Goal: Task Accomplishment & Management: Manage account settings

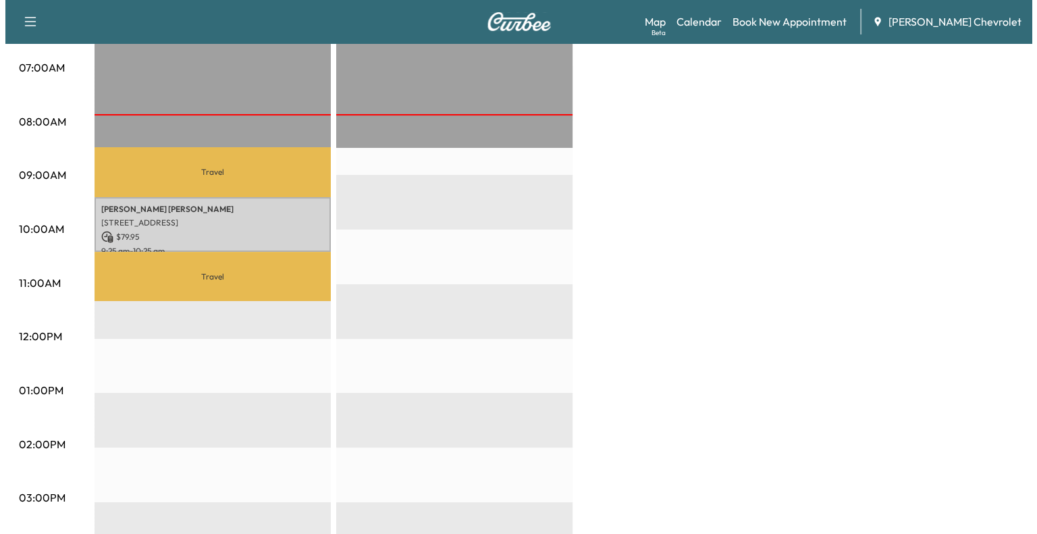
scroll to position [305, 0]
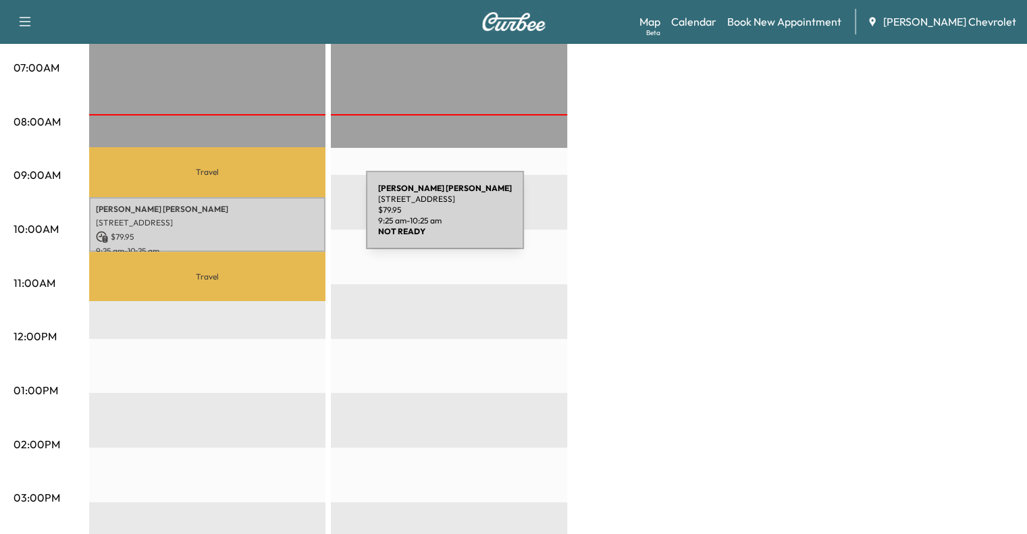
click at [266, 224] on p "[STREET_ADDRESS]" at bounding box center [207, 222] width 223 height 11
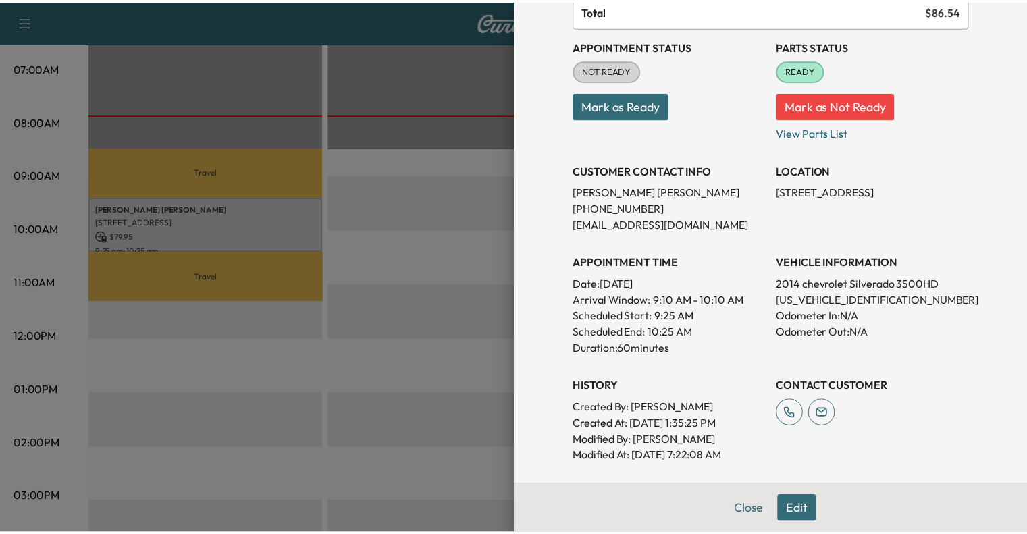
scroll to position [97, 0]
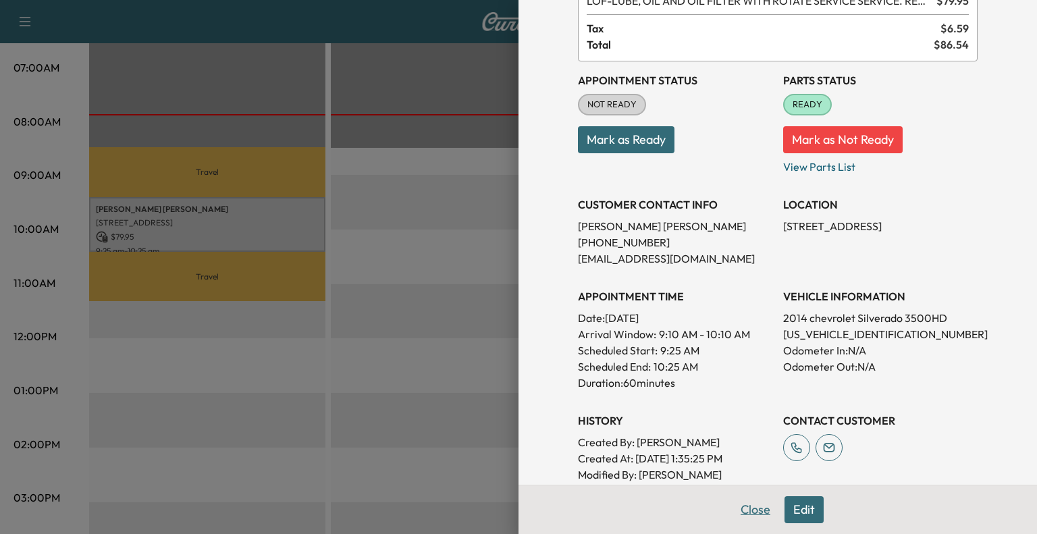
click at [746, 515] on button "Close" at bounding box center [755, 509] width 47 height 27
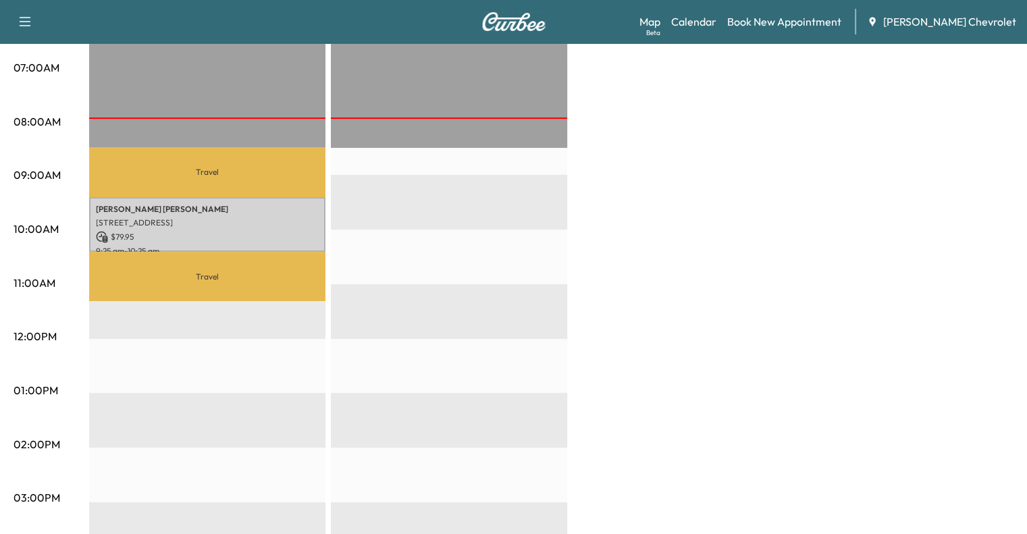
click at [470, 191] on div "EST Start" at bounding box center [449, 447] width 236 height 873
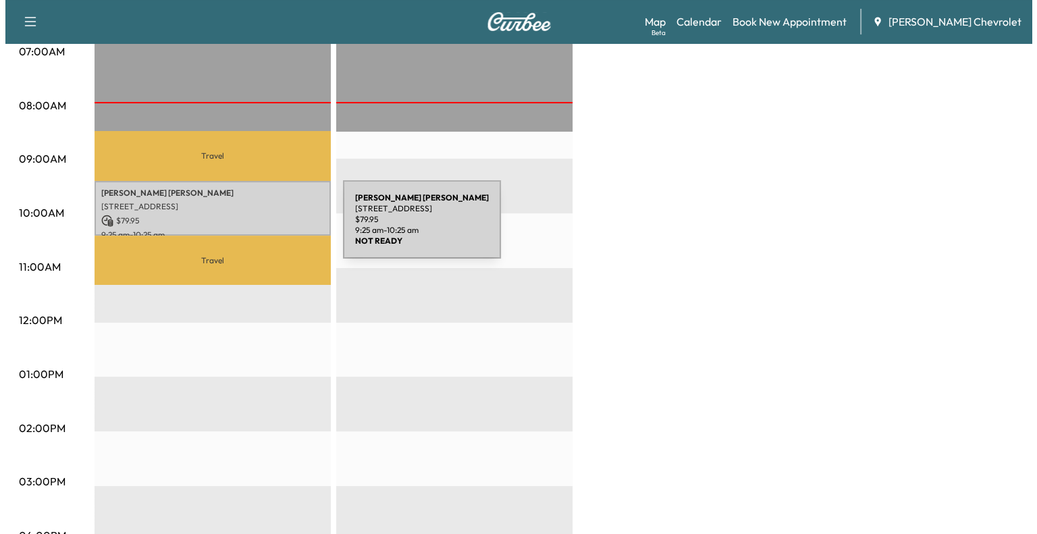
scroll to position [319, 0]
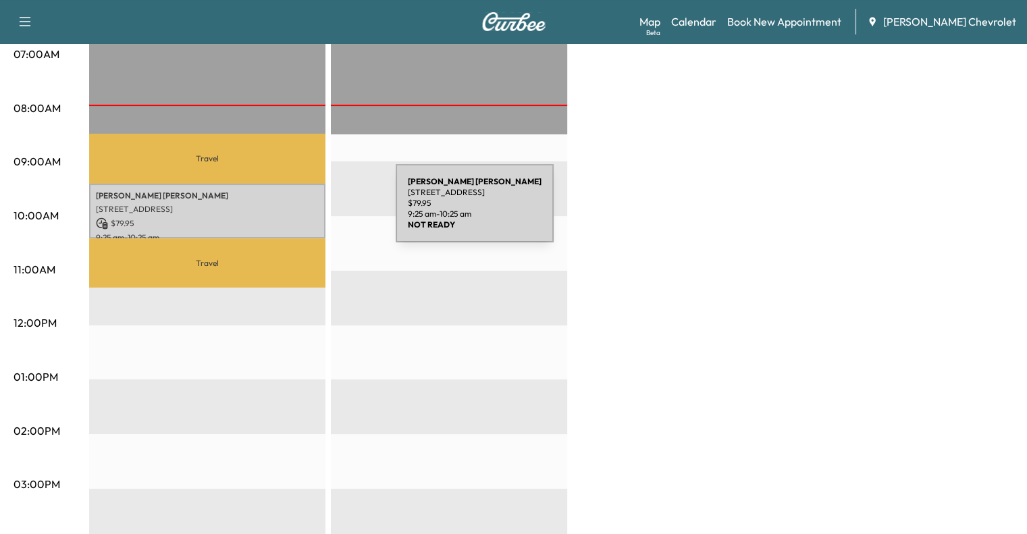
click at [294, 211] on p "[STREET_ADDRESS]" at bounding box center [207, 209] width 223 height 11
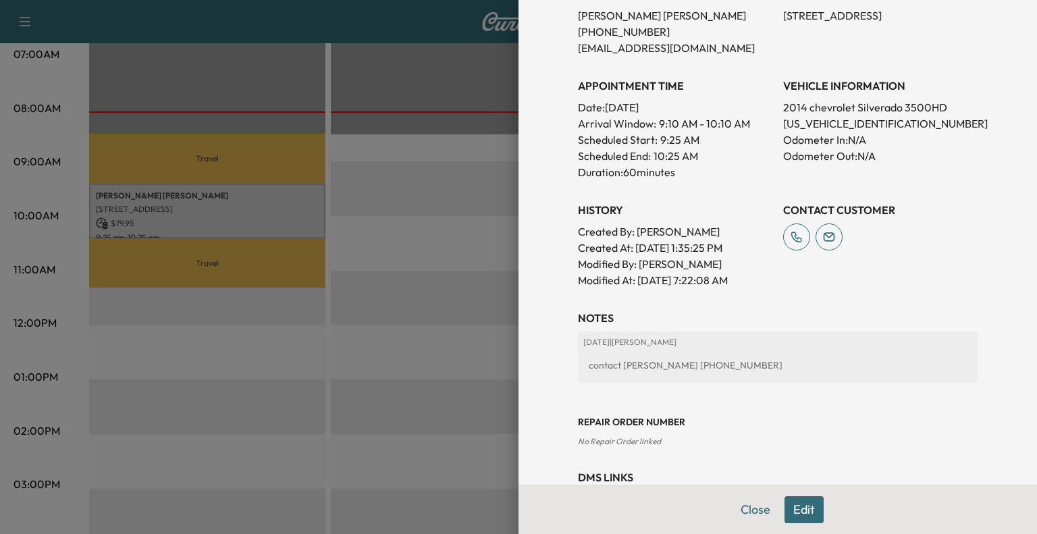
scroll to position [0, 0]
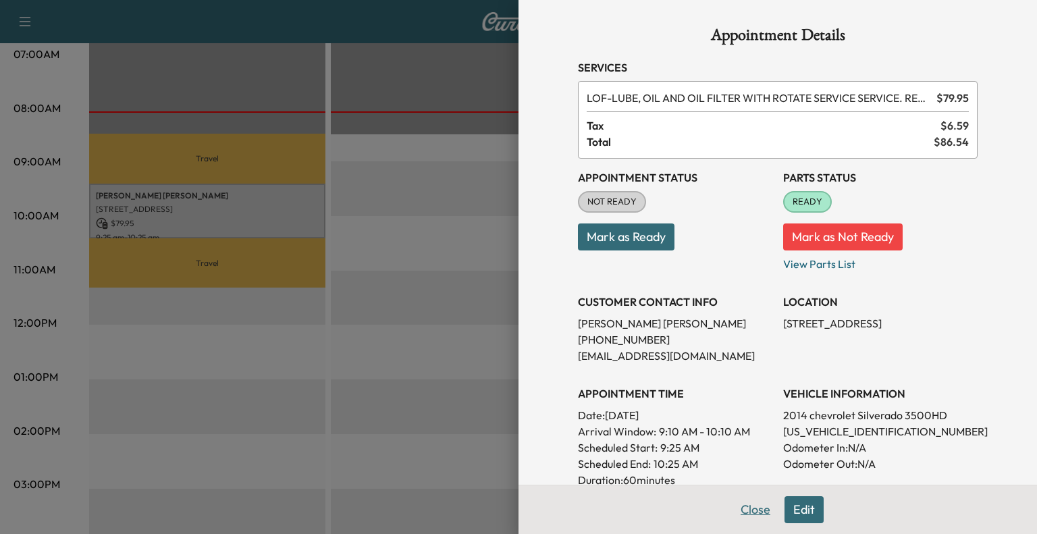
click at [755, 519] on button "Close" at bounding box center [755, 509] width 47 height 27
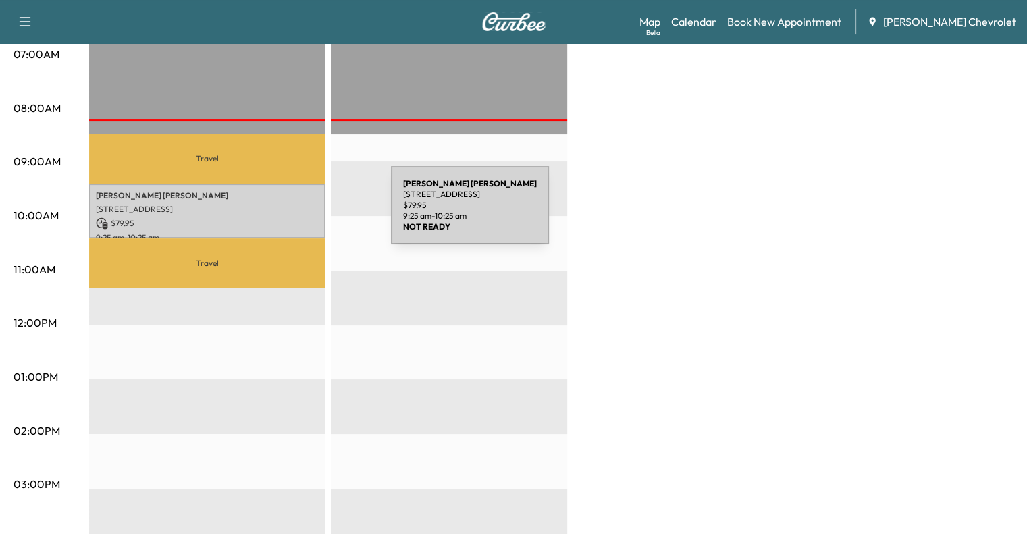
click at [296, 213] on div "[PERSON_NAME] [STREET_ADDRESS] $ 79.95 9:25 am - 10:25 am" at bounding box center [207, 211] width 236 height 55
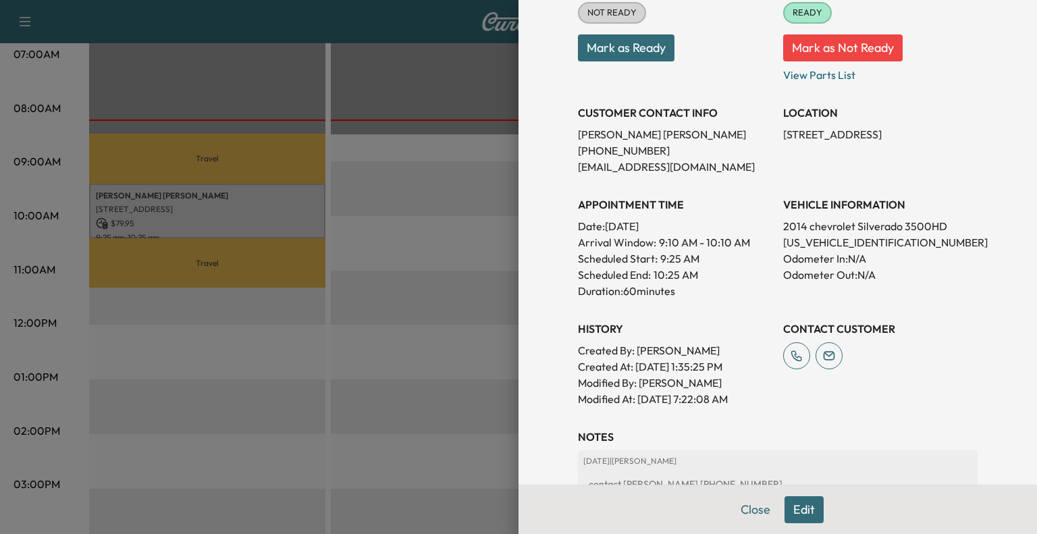
scroll to position [359, 0]
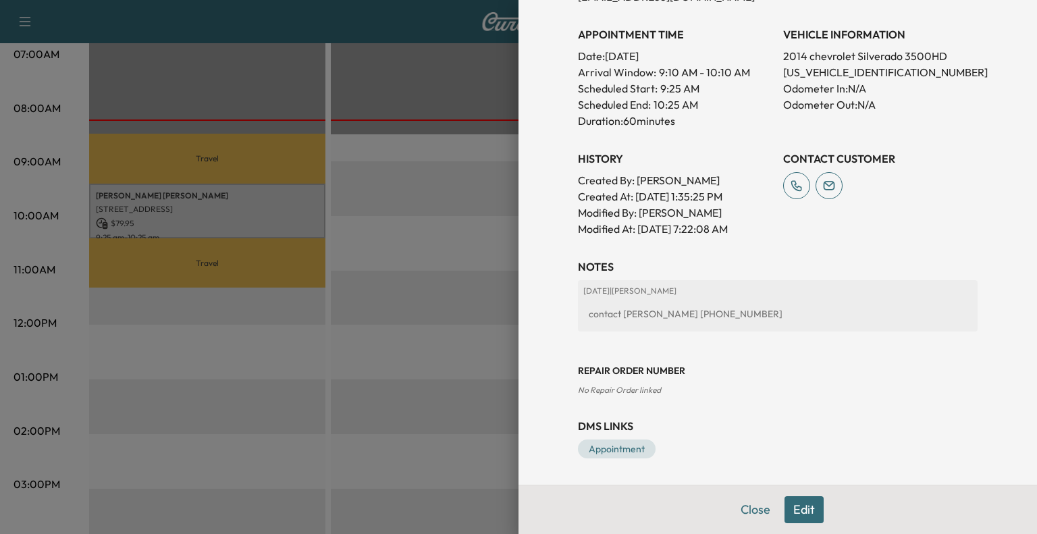
click at [798, 510] on button "Edit" at bounding box center [804, 509] width 39 height 27
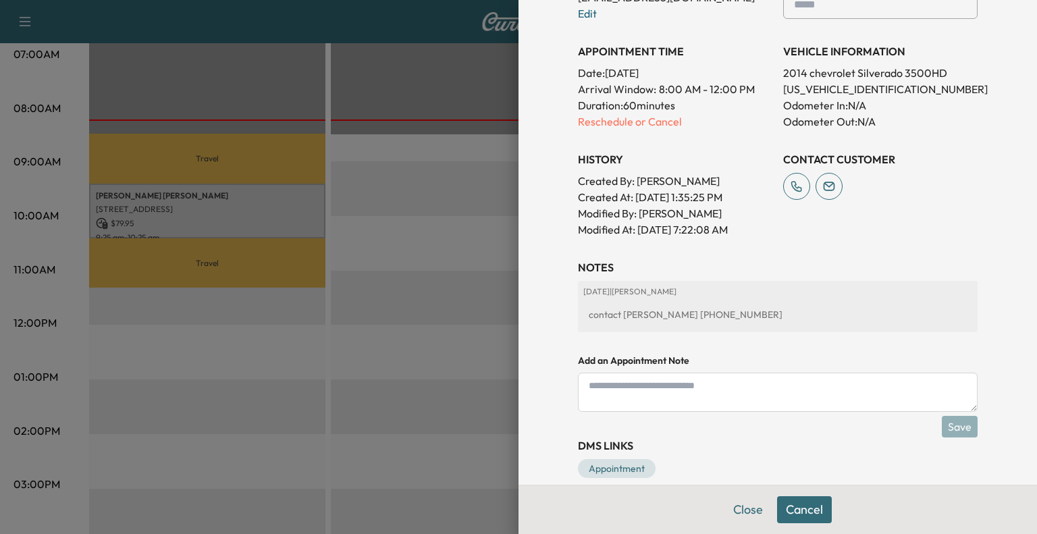
click at [804, 396] on textarea at bounding box center [778, 392] width 400 height 39
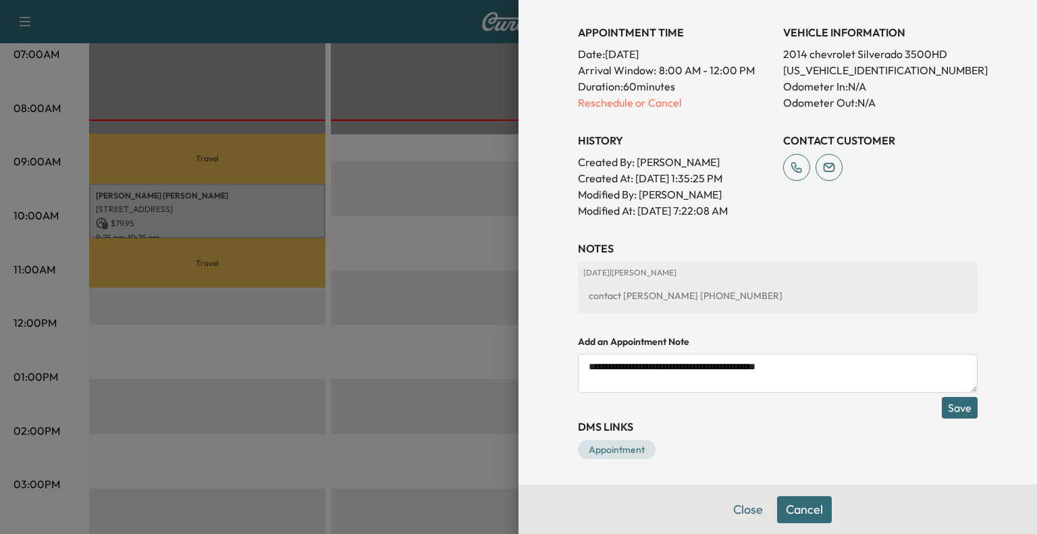
scroll to position [405, 0]
type textarea "**********"
click at [951, 409] on button "Save" at bounding box center [960, 409] width 36 height 22
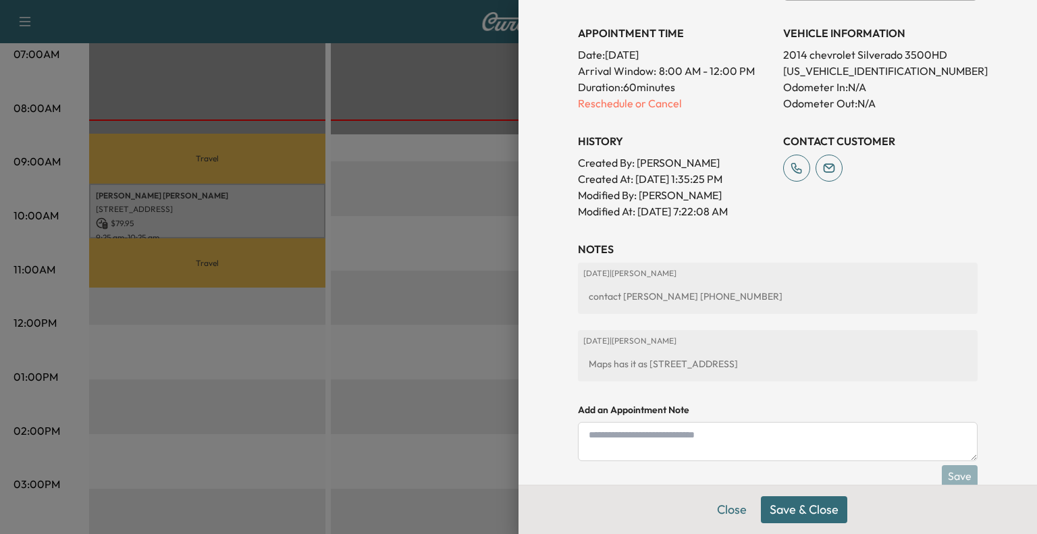
click at [785, 507] on button "Save & Close" at bounding box center [804, 509] width 86 height 27
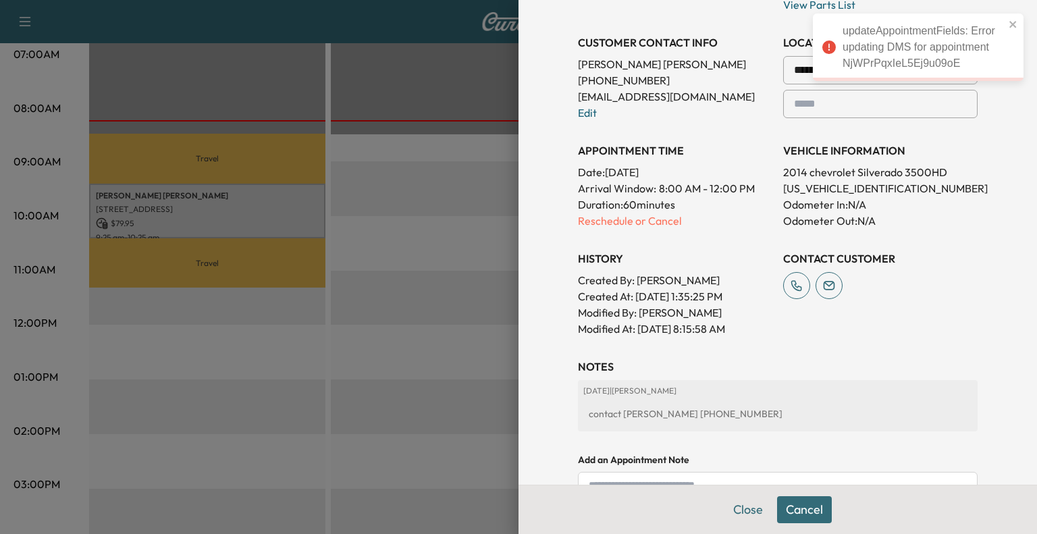
scroll to position [287, 0]
click at [1018, 22] on icon "close" at bounding box center [1013, 24] width 9 height 11
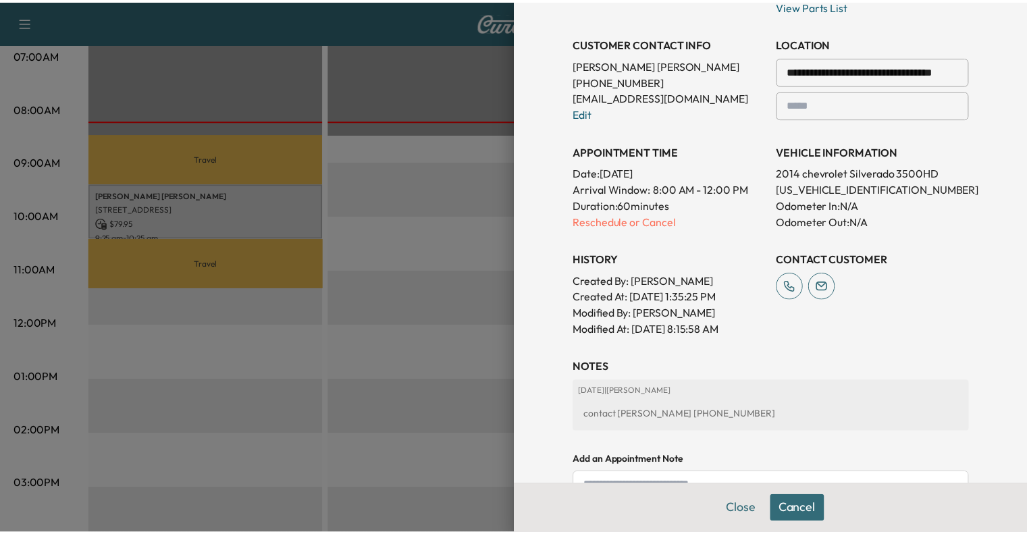
scroll to position [0, 0]
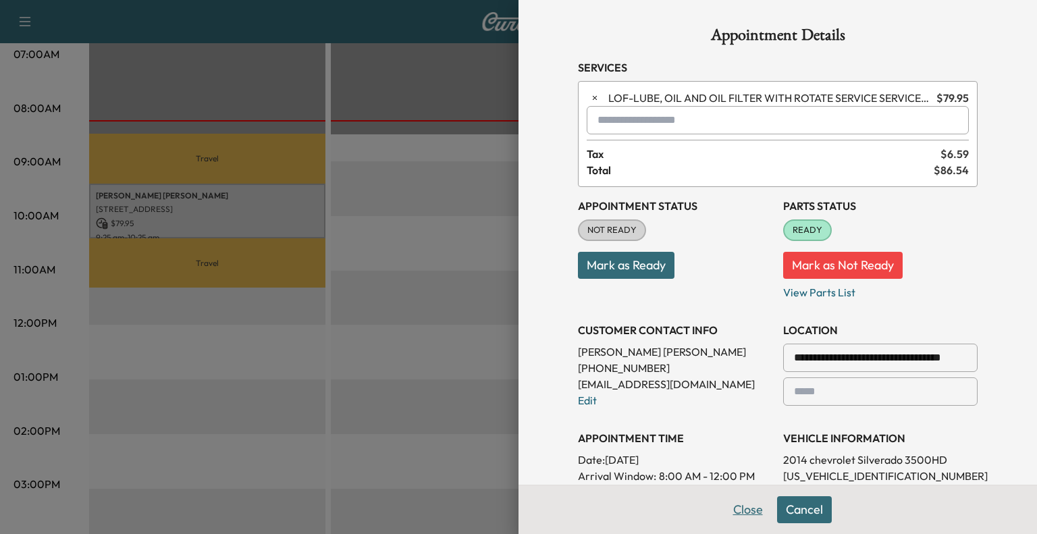
click at [750, 515] on button "Close" at bounding box center [748, 509] width 47 height 27
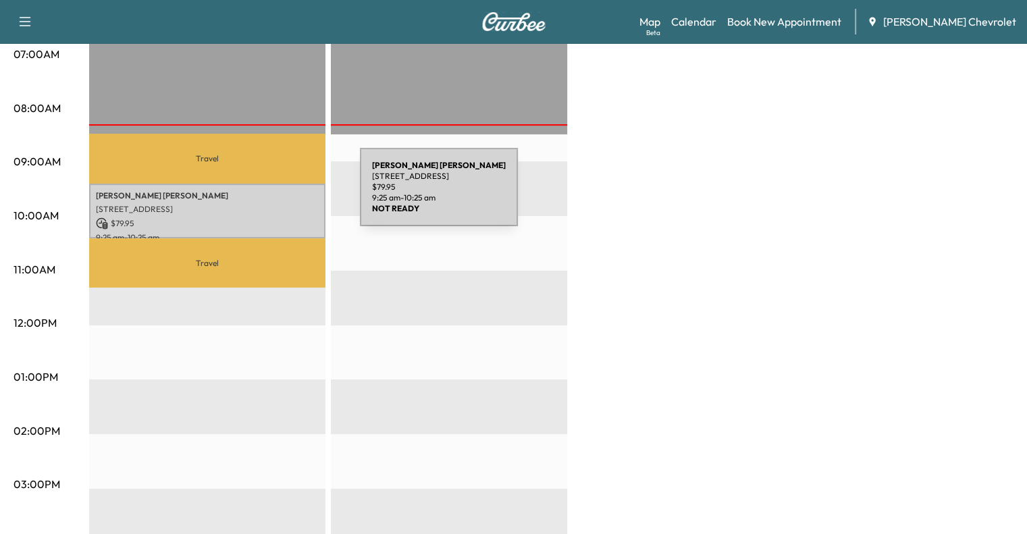
click at [259, 195] on p "[PERSON_NAME]" at bounding box center [207, 195] width 223 height 11
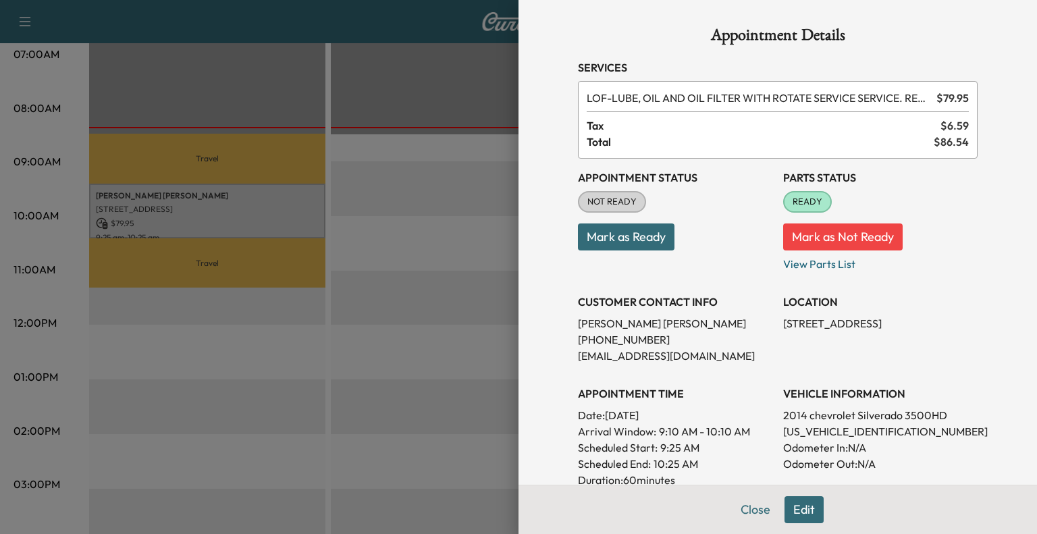
click at [658, 230] on button "Mark as Ready" at bounding box center [626, 237] width 97 height 27
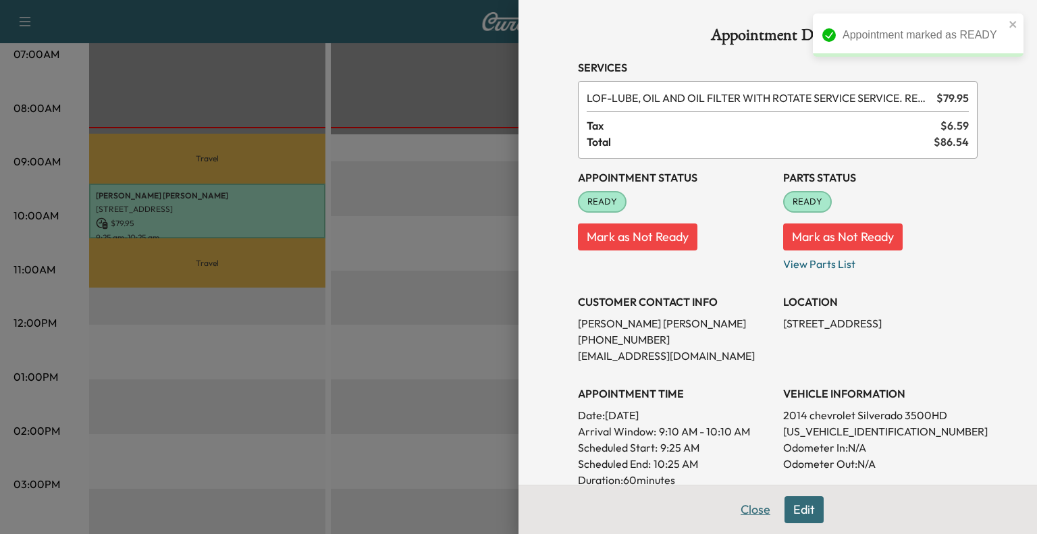
click at [732, 510] on button "Close" at bounding box center [755, 509] width 47 height 27
